Goal: Information Seeking & Learning: Check status

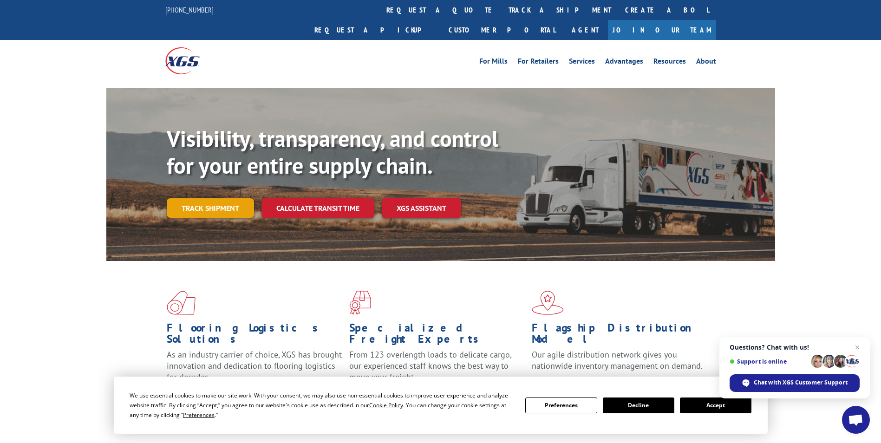
click at [236, 198] on link "Track shipment" at bounding box center [210, 208] width 87 height 20
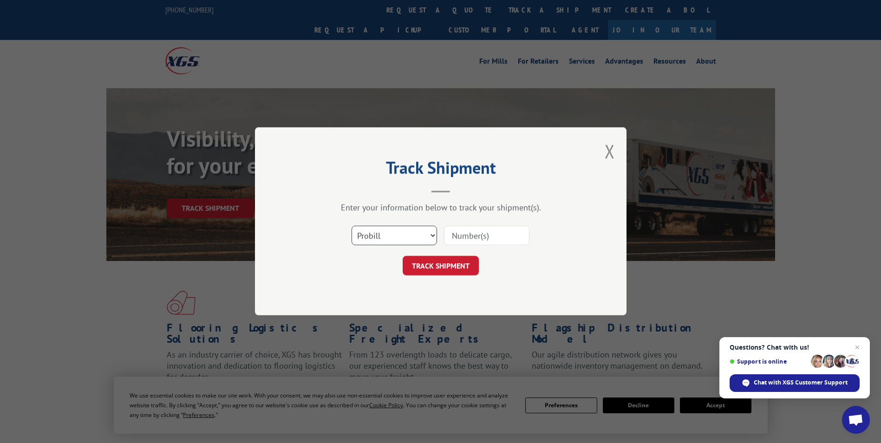
drag, startPoint x: 408, startPoint y: 230, endPoint x: 401, endPoint y: 243, distance: 14.8
click at [408, 230] on select "Select category... Probill BOL PO" at bounding box center [394, 236] width 85 height 20
select select "bol"
click at [352, 226] on select "Select category... Probill BOL PO" at bounding box center [394, 236] width 85 height 20
click at [465, 241] on input at bounding box center [486, 236] width 85 height 20
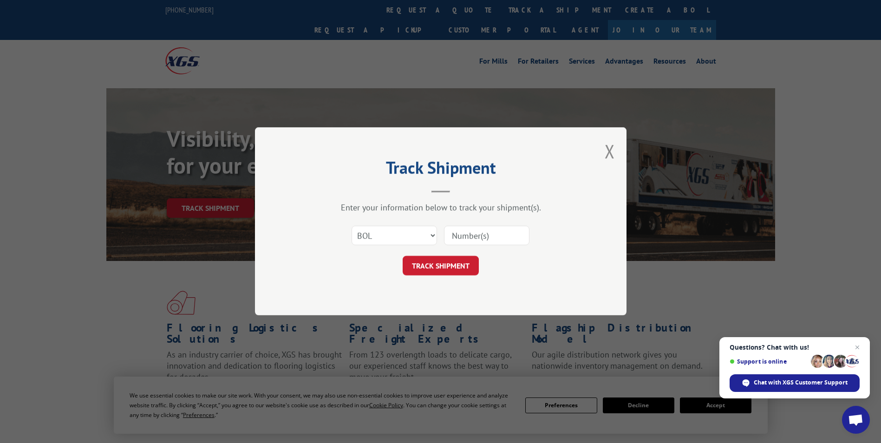
click at [485, 233] on input at bounding box center [486, 236] width 85 height 20
type input "54394725"
click at [435, 266] on button "TRACK SHIPMENT" at bounding box center [441, 266] width 76 height 20
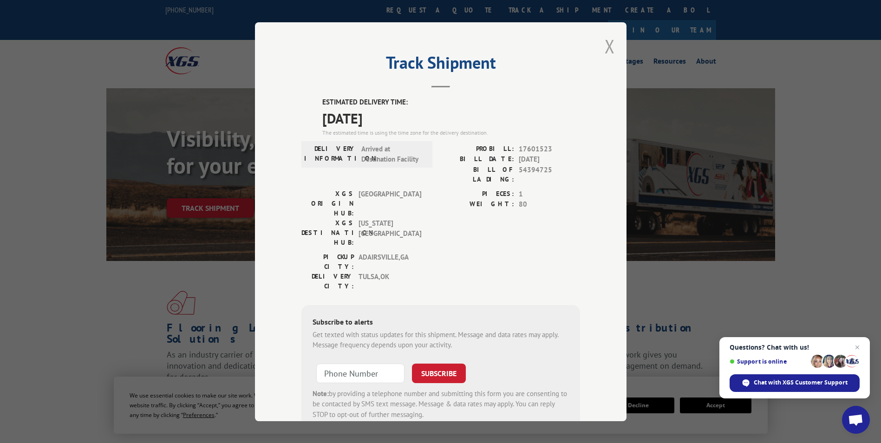
click at [610, 41] on button "Close modal" at bounding box center [610, 46] width 10 height 25
